Goal: Check status: Check status

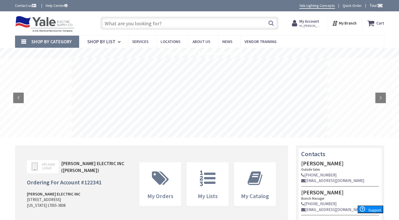
click at [312, 21] on strong "My Account" at bounding box center [309, 21] width 20 height 5
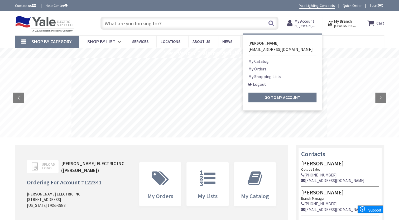
click at [266, 69] on link "My Orders" at bounding box center [257, 69] width 18 height 6
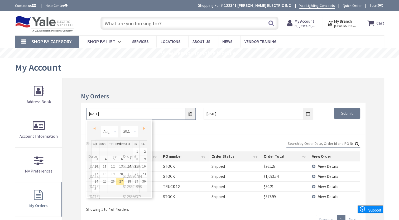
click at [192, 112] on input "8/27/2025" at bounding box center [140, 114] width 109 height 12
click at [135, 150] on link "1" at bounding box center [135, 151] width 7 height 7
type input "08/01/2025"
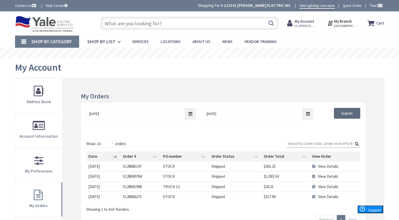
click at [347, 115] on input "Submit" at bounding box center [347, 113] width 26 height 11
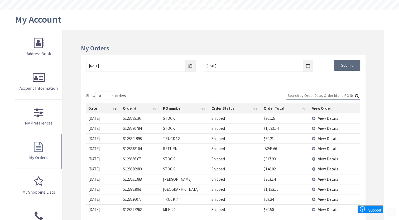
scroll to position [105, 0]
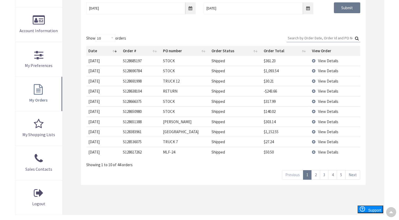
click at [342, 178] on link "5" at bounding box center [341, 174] width 9 height 9
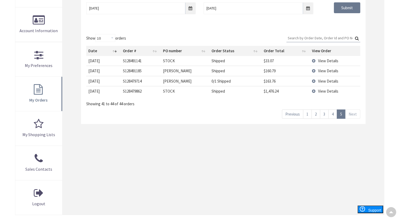
click at [335, 113] on link "4" at bounding box center [332, 113] width 9 height 9
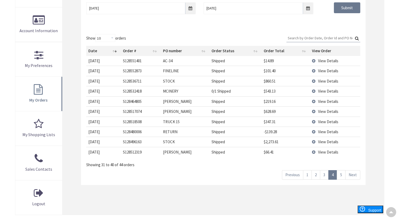
click at [334, 119] on span "View Details" at bounding box center [328, 121] width 20 height 5
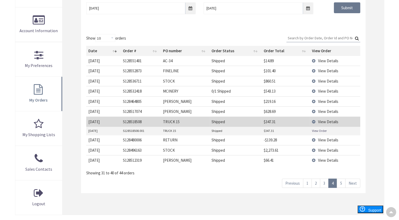
click at [319, 130] on link "View Order" at bounding box center [319, 130] width 15 height 4
